Goal: Check status: Check status

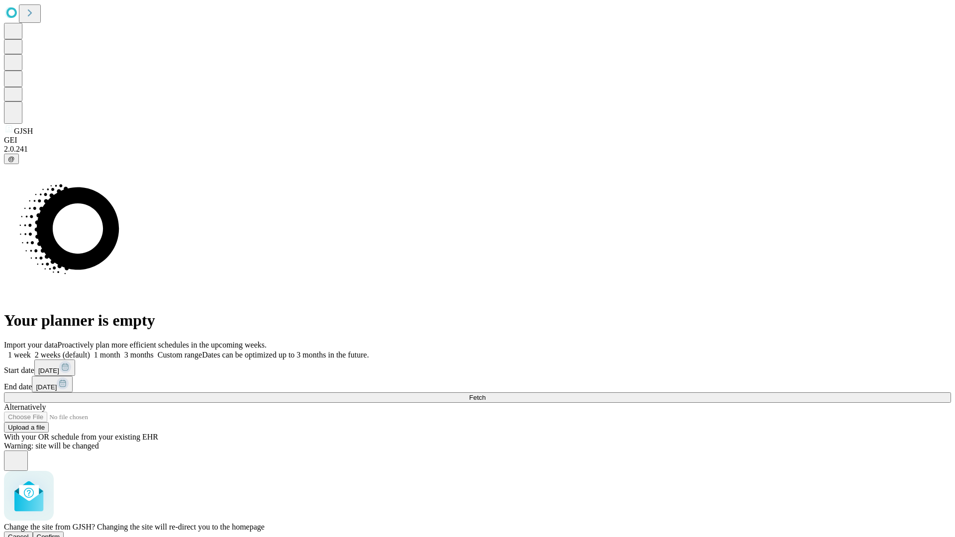
click at [60, 533] on span "Confirm" at bounding box center [48, 536] width 23 height 7
click at [90, 351] on label "2 weeks (default)" at bounding box center [60, 355] width 59 height 8
click at [485, 394] on span "Fetch" at bounding box center [477, 397] width 16 height 7
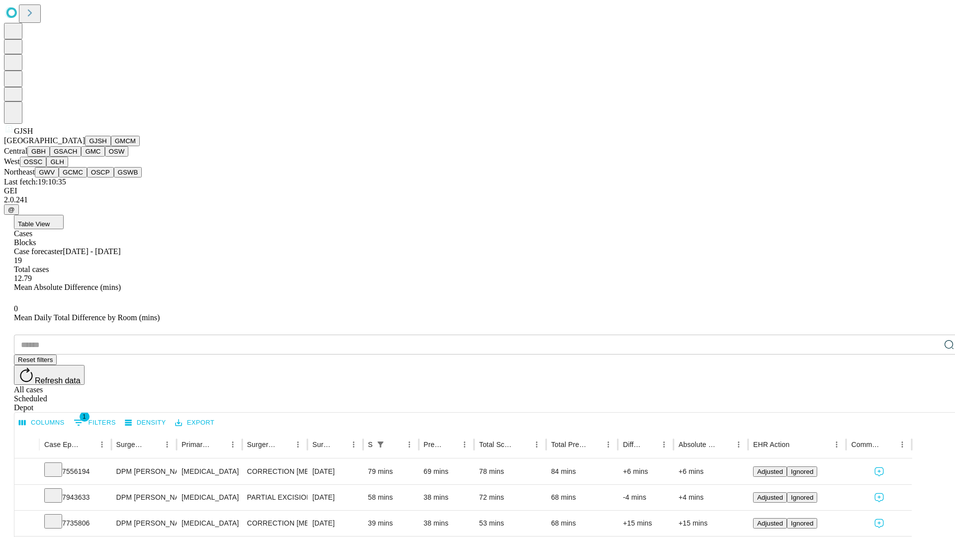
click at [111, 146] on button "GMCM" at bounding box center [125, 141] width 29 height 10
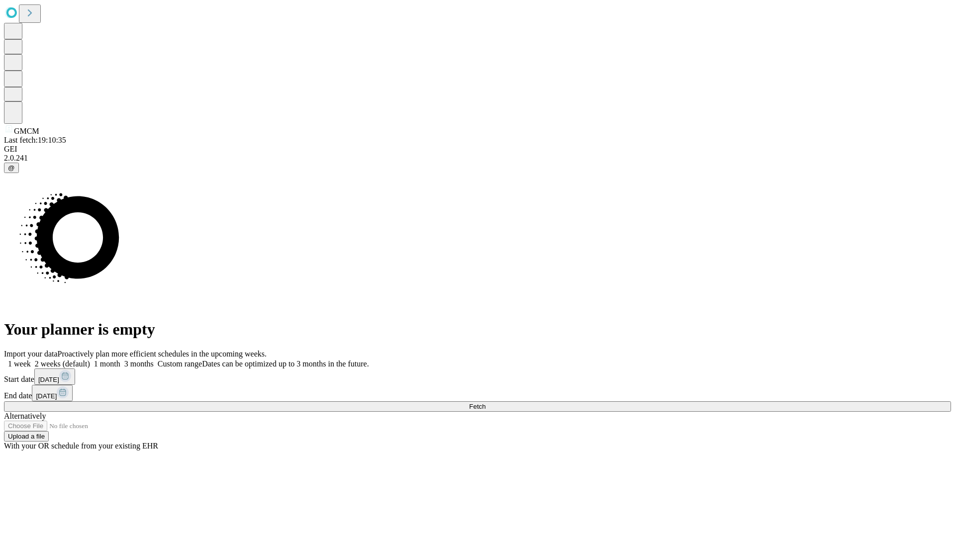
click at [90, 360] on label "2 weeks (default)" at bounding box center [60, 364] width 59 height 8
click at [485, 403] on span "Fetch" at bounding box center [477, 406] width 16 height 7
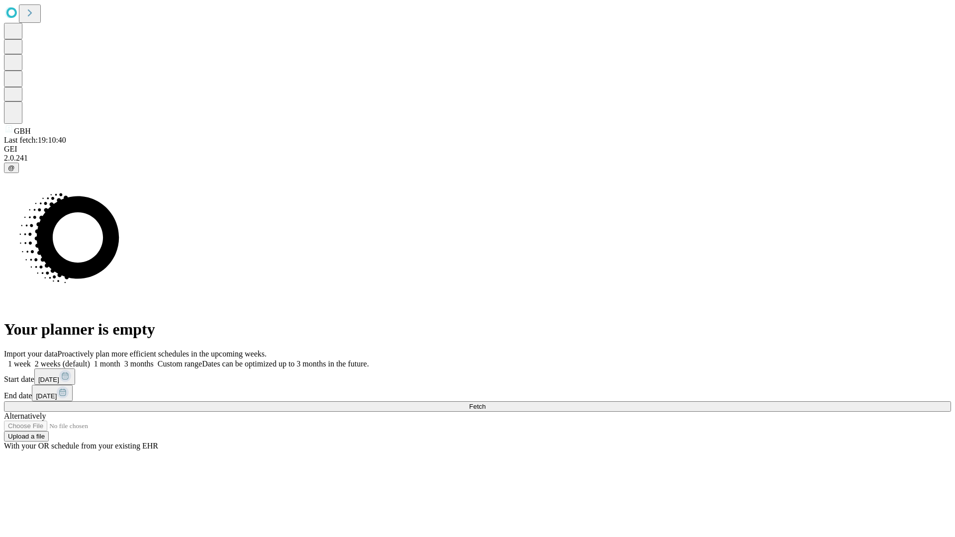
click at [90, 360] on label "2 weeks (default)" at bounding box center [60, 364] width 59 height 8
click at [485, 403] on span "Fetch" at bounding box center [477, 406] width 16 height 7
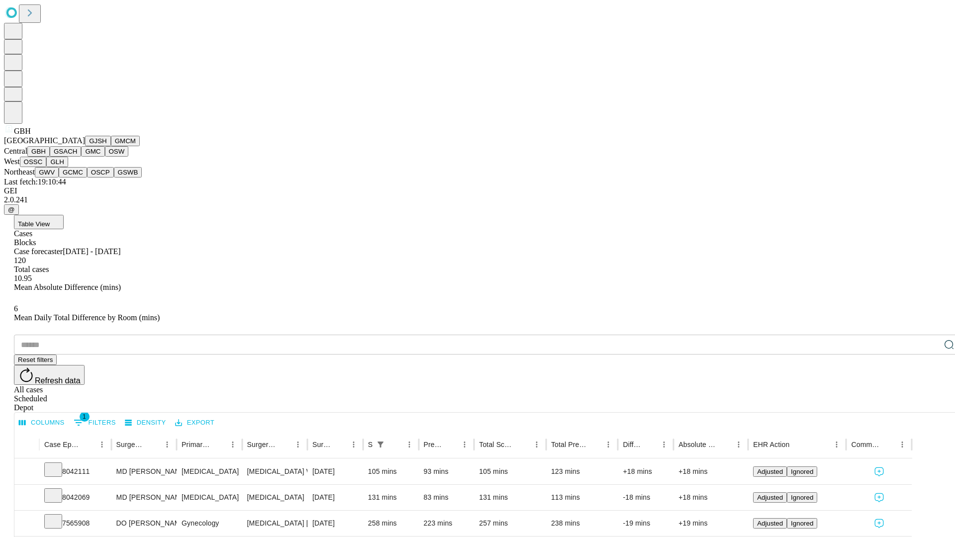
click at [77, 157] on button "GSACH" at bounding box center [65, 151] width 31 height 10
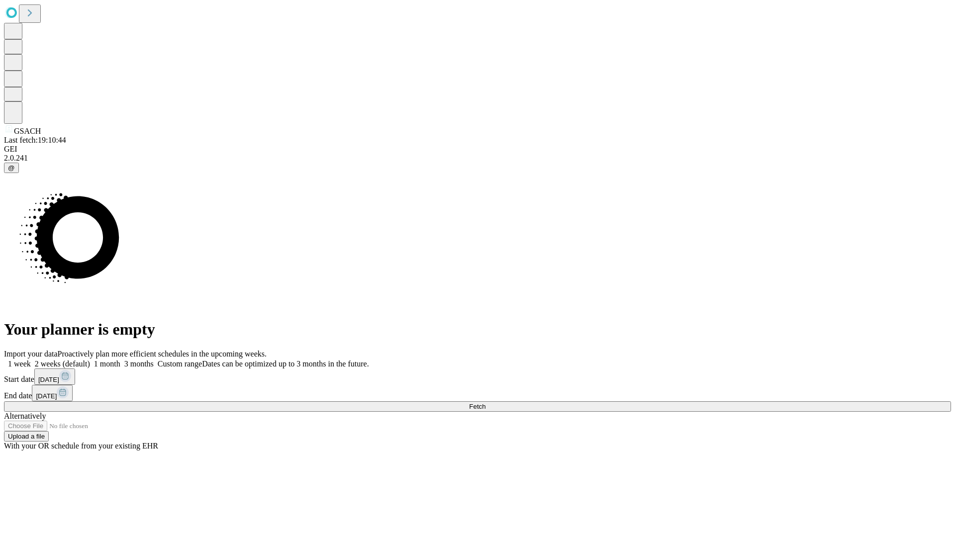
click at [90, 360] on label "2 weeks (default)" at bounding box center [60, 364] width 59 height 8
click at [485, 403] on span "Fetch" at bounding box center [477, 406] width 16 height 7
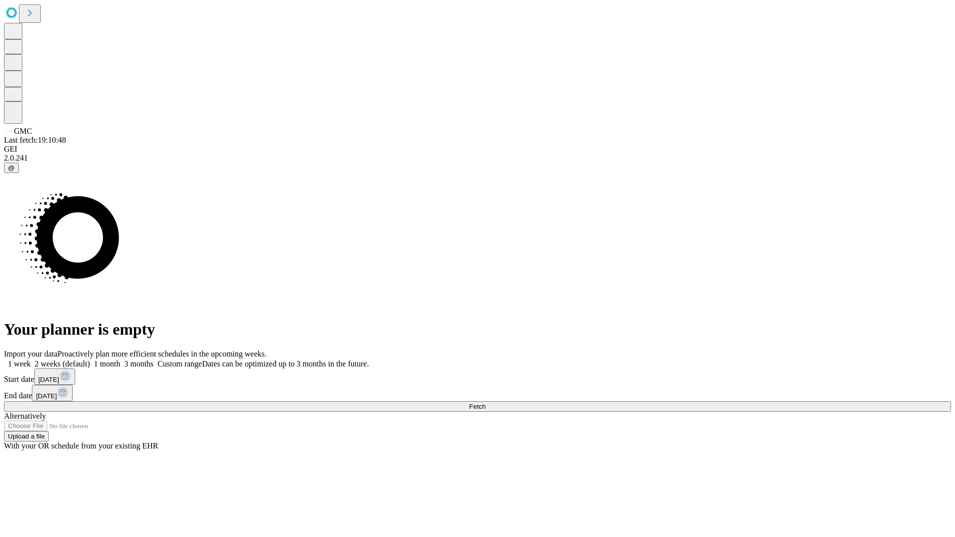
click at [90, 360] on label "2 weeks (default)" at bounding box center [60, 364] width 59 height 8
click at [485, 403] on span "Fetch" at bounding box center [477, 406] width 16 height 7
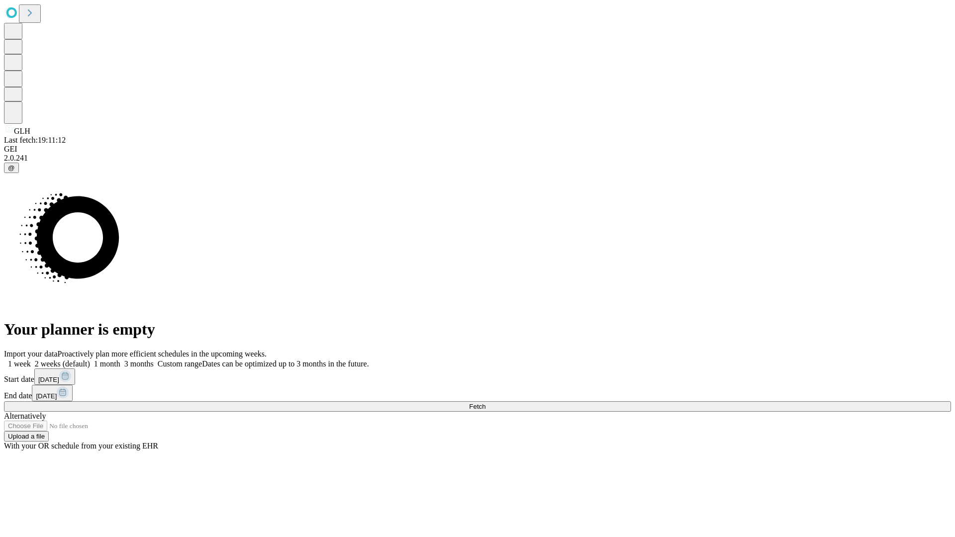
click at [90, 360] on label "2 weeks (default)" at bounding box center [60, 364] width 59 height 8
click at [485, 403] on span "Fetch" at bounding box center [477, 406] width 16 height 7
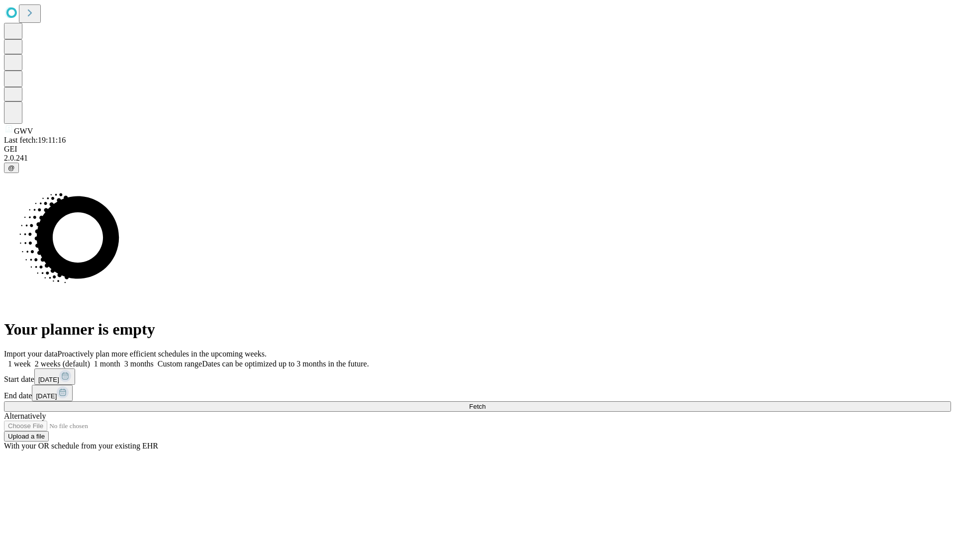
click at [90, 360] on label "2 weeks (default)" at bounding box center [60, 364] width 59 height 8
click at [485, 403] on span "Fetch" at bounding box center [477, 406] width 16 height 7
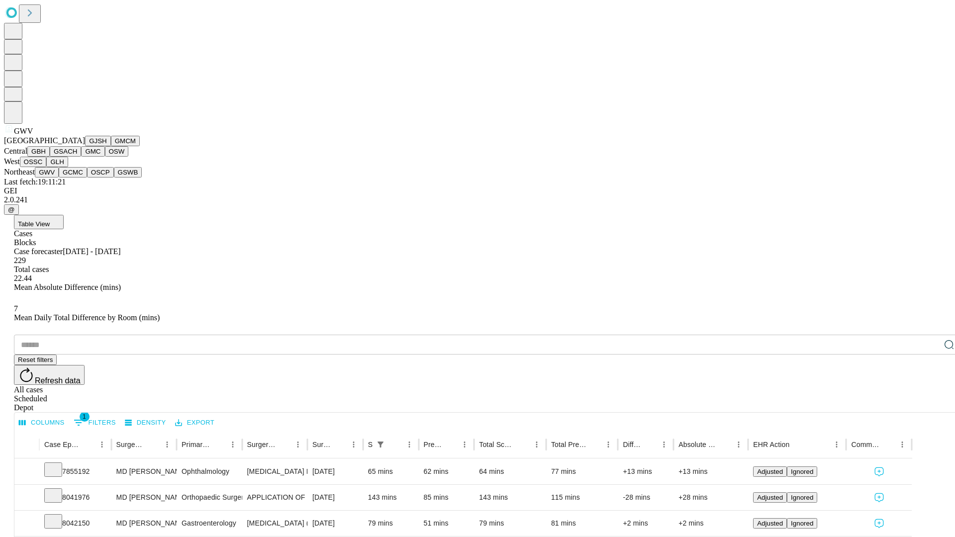
click at [77, 178] on button "GCMC" at bounding box center [73, 172] width 28 height 10
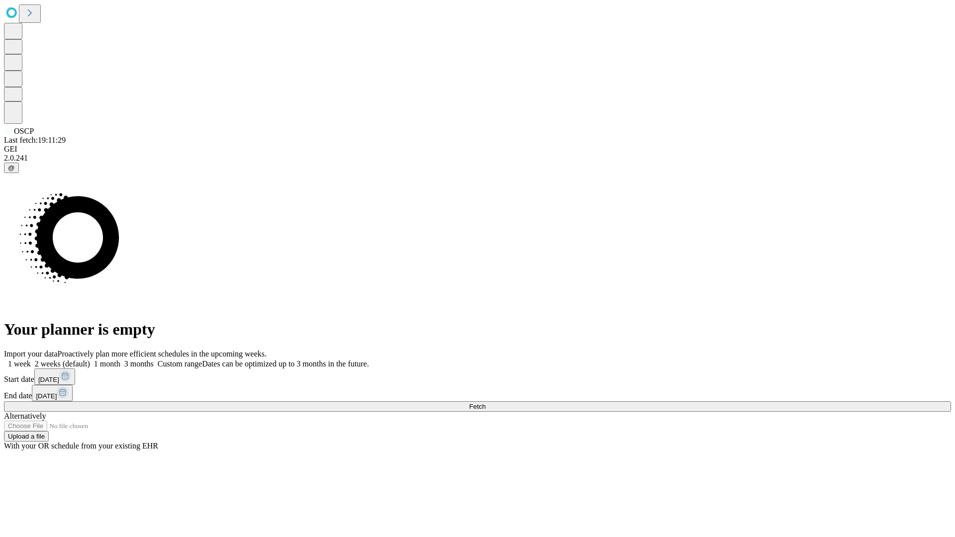
click at [90, 360] on label "2 weeks (default)" at bounding box center [60, 364] width 59 height 8
click at [485, 403] on span "Fetch" at bounding box center [477, 406] width 16 height 7
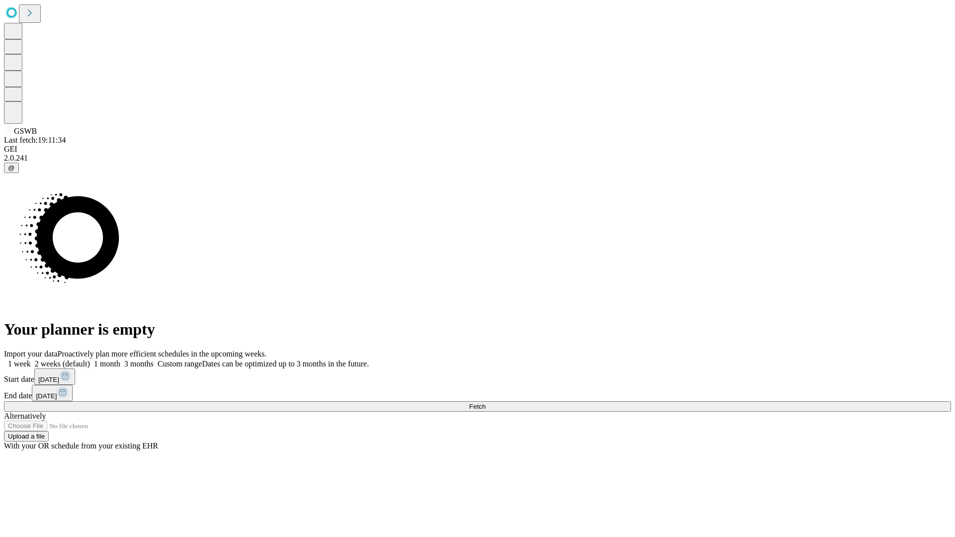
click at [90, 360] on label "2 weeks (default)" at bounding box center [60, 364] width 59 height 8
click at [485, 403] on span "Fetch" at bounding box center [477, 406] width 16 height 7
